Goal: Information Seeking & Learning: Get advice/opinions

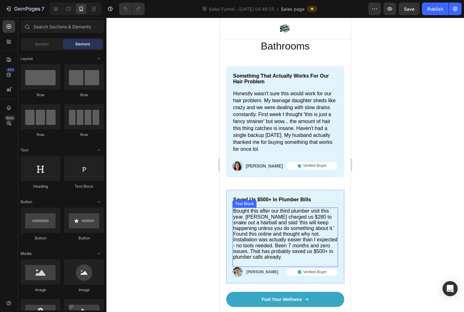
scroll to position [1571, 0]
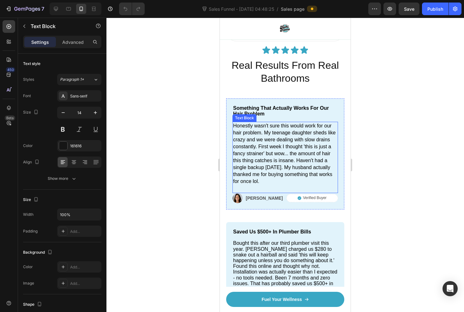
click at [245, 129] on span "Honestly wasn't sure this would work for our hair problem. My teenage daughter …" at bounding box center [284, 153] width 103 height 61
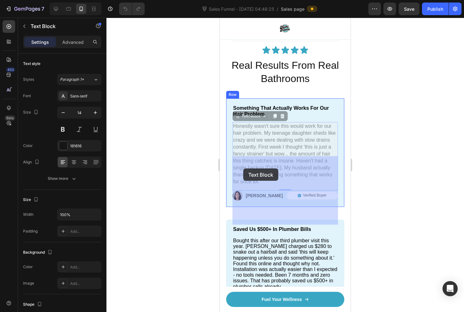
drag, startPoint x: 274, startPoint y: 212, endPoint x: 243, endPoint y: 169, distance: 53.4
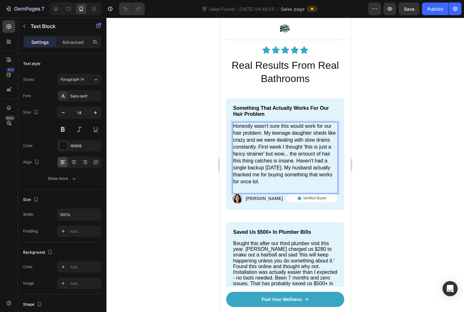
drag, startPoint x: 274, startPoint y: 214, endPoint x: 233, endPoint y: 158, distance: 69.1
click at [233, 158] on p "Honestly wasn't sure this would work for our hair problem. My teenage daughter …" at bounding box center [285, 154] width 104 height 63
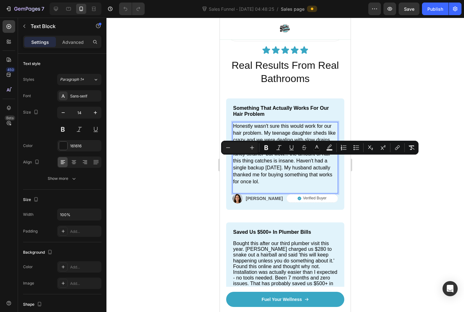
copy span "Honestly wasn't sure this would work for our hair problem. My teenage daughter …"
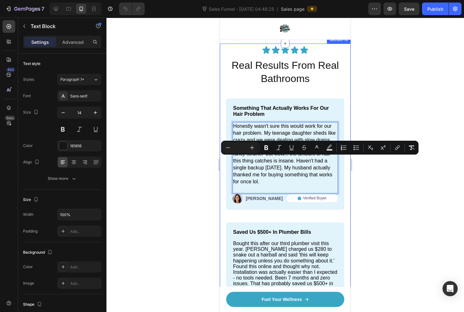
drag, startPoint x: 130, startPoint y: 155, endPoint x: 374, endPoint y: 175, distance: 245.2
click at [374, 175] on div at bounding box center [284, 165] width 357 height 295
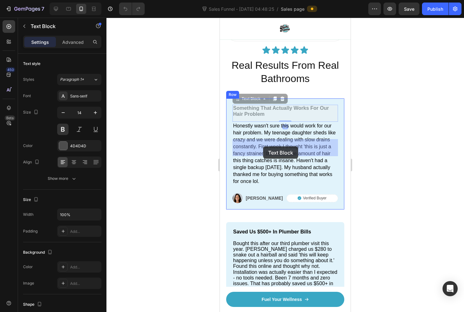
drag, startPoint x: 233, startPoint y: 142, endPoint x: 263, endPoint y: 147, distance: 30.0
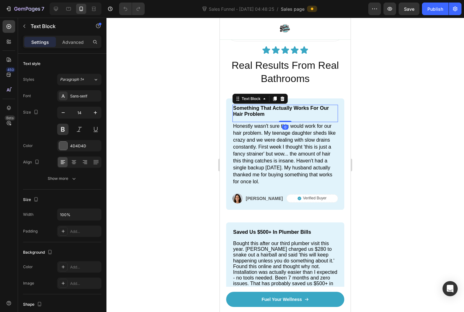
click at [284, 117] on p "Something That Actually Works For Our Hair Problem" at bounding box center [285, 110] width 104 height 11
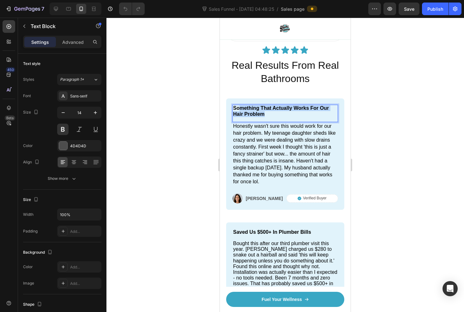
drag, startPoint x: 266, startPoint y: 150, endPoint x: 241, endPoint y: 144, distance: 25.3
click at [241, 117] on p "Something That Actually Works For Our Hair Problem" at bounding box center [285, 110] width 104 height 11
click at [293, 117] on p "Something That Actually Works For Our Hair Problem" at bounding box center [285, 110] width 104 height 11
drag, startPoint x: 264, startPoint y: 148, endPoint x: 231, endPoint y: 143, distance: 32.6
click at [231, 143] on div "Something That Actually Works For Our Hair Problem Text Block 0 Honestly wasn't…" at bounding box center [285, 154] width 118 height 111
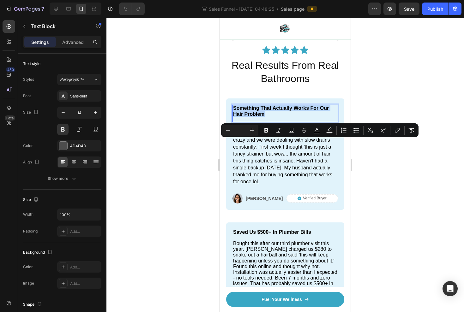
copy span "Something That Actually Works For Our Hair Problem"
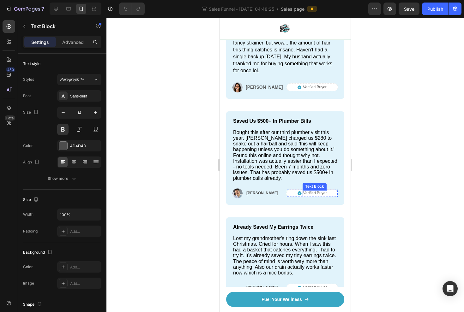
scroll to position [1718, 0]
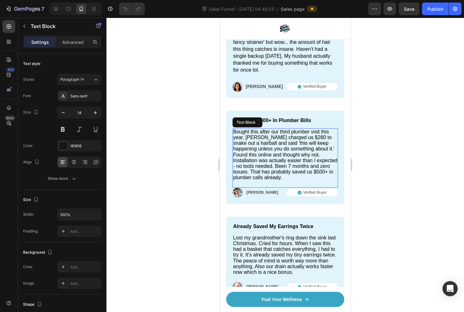
click at [310, 149] on span "Bought this after our third plumber visit this year. [PERSON_NAME] charged us $…" at bounding box center [285, 154] width 104 height 51
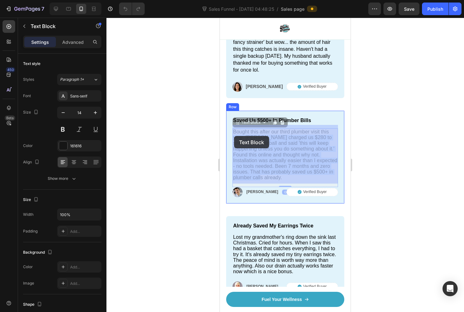
drag, startPoint x: 251, startPoint y: 176, endPoint x: 234, endPoint y: 136, distance: 43.3
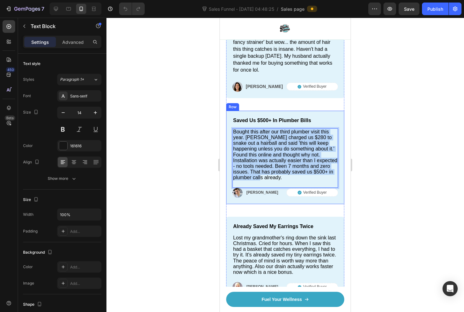
drag, startPoint x: 252, startPoint y: 175, endPoint x: 229, endPoint y: 127, distance: 53.3
click at [229, 127] on div "Saved Us $500+ In Plumber Bills Text Block Bought this after our third plumber …" at bounding box center [285, 157] width 118 height 93
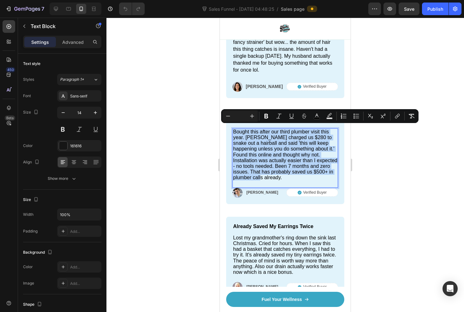
copy span "Bought this after our third plumber visit this year. [PERSON_NAME] charged us $…"
drag, startPoint x: 129, startPoint y: 139, endPoint x: 440, endPoint y: 153, distance: 310.4
click at [440, 153] on div at bounding box center [284, 165] width 357 height 295
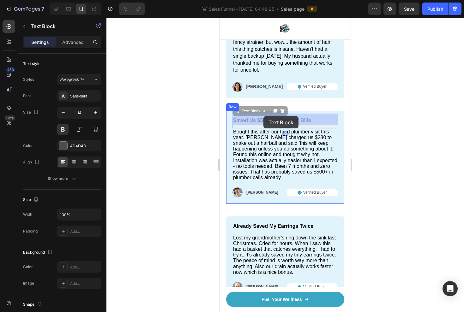
drag, startPoint x: 311, startPoint y: 117, endPoint x: 261, endPoint y: 116, distance: 50.2
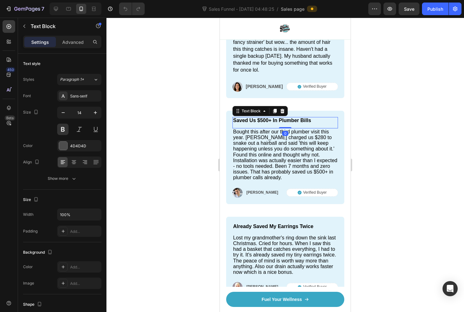
click at [261, 118] on span "Saved Us $500+ In Plumber Bills" at bounding box center [272, 120] width 78 height 5
click at [312, 118] on p "Saved Us $500+ In Plumber Bills" at bounding box center [285, 121] width 104 height 6
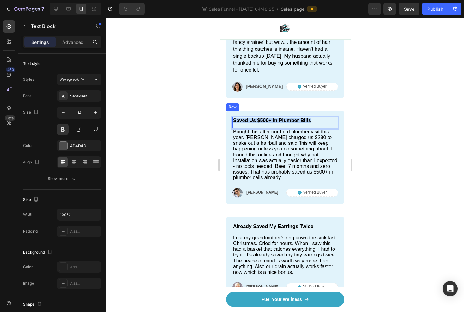
drag, startPoint x: 311, startPoint y: 117, endPoint x: 232, endPoint y: 115, distance: 78.7
click at [232, 115] on div "Saved Us $500+ In Plumber Bills Text Block 0 Bought this after our third plumbe…" at bounding box center [285, 157] width 118 height 93
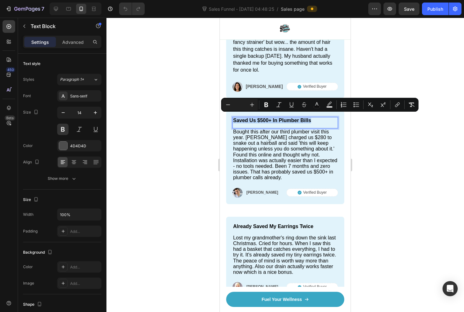
copy span "Saved Us $500+ In Plumber Bills"
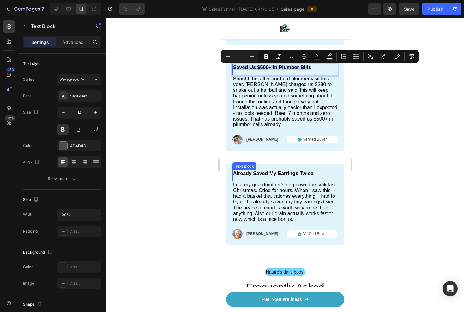
scroll to position [1774, 0]
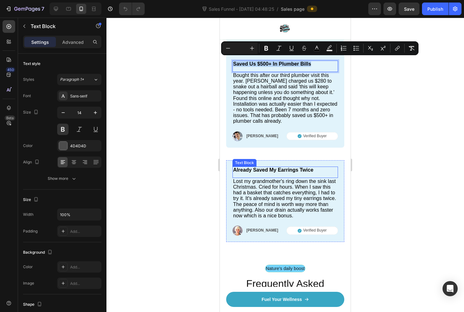
click at [296, 169] on span "Already Saved My Earrings Twice" at bounding box center [273, 169] width 80 height 5
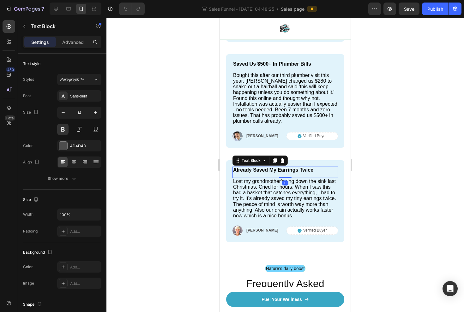
click at [310, 167] on span "Already Saved My Earrings Twice" at bounding box center [273, 169] width 80 height 5
drag, startPoint x: 313, startPoint y: 168, endPoint x: 230, endPoint y: 168, distance: 82.1
click at [230, 168] on div "Already Saved My Earrings Twice Text Block 0 Lost my grandmother's ring down th…" at bounding box center [285, 201] width 118 height 82
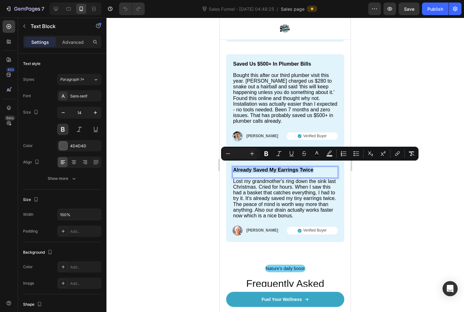
copy span "Already Saved My Earrings Twice"
click at [409, 164] on div at bounding box center [284, 165] width 357 height 295
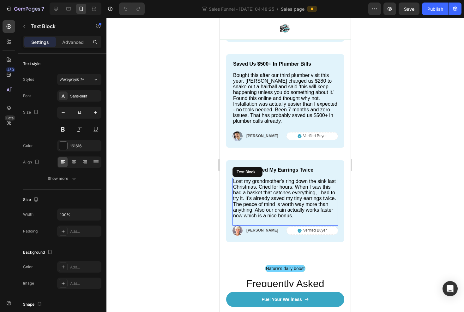
click at [234, 179] on span "Lost my grandmother's ring down the sink last Christmas. Cried for hours. When …" at bounding box center [284, 199] width 103 height 40
click at [295, 215] on div "Lost my grandmother's ring down the sink last Christmas. Cried for hours. When …" at bounding box center [284, 198] width 105 height 41
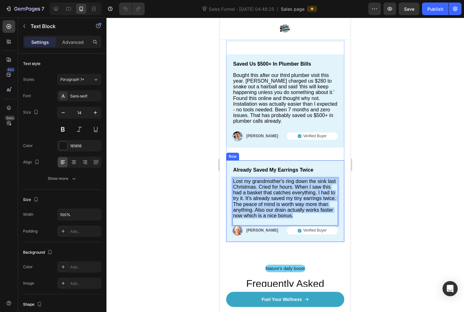
drag, startPoint x: 293, startPoint y: 212, endPoint x: 232, endPoint y: 177, distance: 71.0
click at [232, 177] on div "Already Saved My Earrings Twice Text Block Lost my grandmother's ring down the …" at bounding box center [285, 201] width 118 height 82
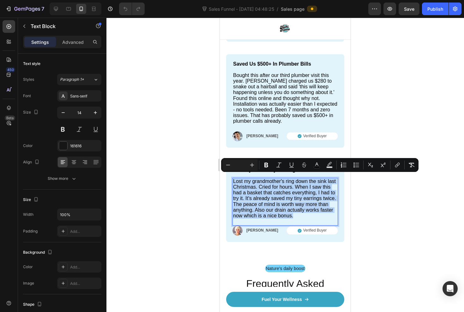
copy span "Lost my grandmother's ring down the sink last Christmas. Cried for hours. When …"
